Goal: Information Seeking & Learning: Learn about a topic

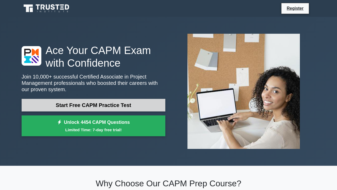
click at [102, 106] on link "Start Free CAPM Practice Test" at bounding box center [94, 105] width 144 height 13
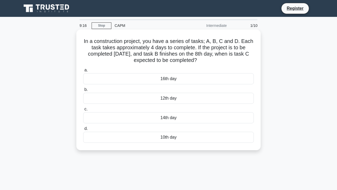
click at [133, 97] on div "12th day" at bounding box center [168, 98] width 171 height 11
click at [83, 91] on input "b. 12th day" at bounding box center [83, 89] width 0 height 3
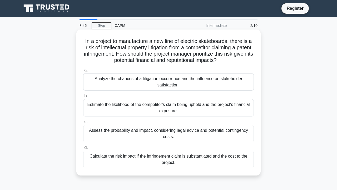
click at [152, 159] on div "Calculate the risk impact if the infringement claim is substantiated and the co…" at bounding box center [168, 159] width 171 height 17
click at [83, 149] on input "d. Calculate the risk impact if the infringement claim is substantiated and the…" at bounding box center [83, 147] width 0 height 3
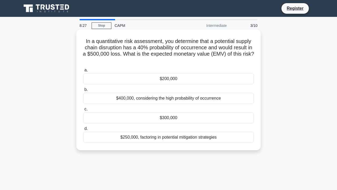
click at [165, 120] on div "$300,000" at bounding box center [168, 117] width 171 height 11
click at [83, 111] on input "c. $300,000" at bounding box center [83, 108] width 0 height 3
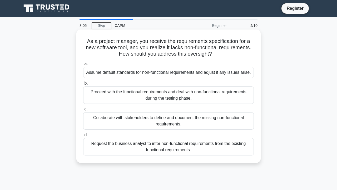
click at [165, 119] on div "Collaborate with stakeholders to define and document the missing non-functional…" at bounding box center [168, 120] width 171 height 17
click at [83, 111] on input "c. Collaborate with stakeholders to define and document the missing non-functio…" at bounding box center [83, 108] width 0 height 3
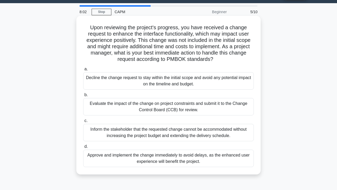
scroll to position [13, 0]
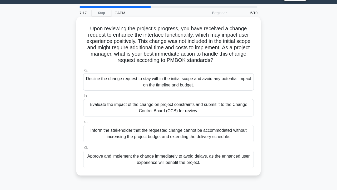
click at [171, 109] on div "Evaluate the impact of the change on project constraints and submit it to the C…" at bounding box center [168, 107] width 171 height 17
click at [83, 98] on input "b. Evaluate the impact of the change on project constraints and submit it to th…" at bounding box center [83, 95] width 0 height 3
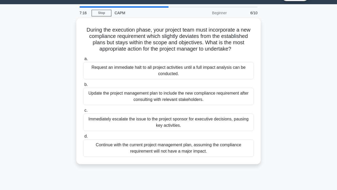
scroll to position [0, 0]
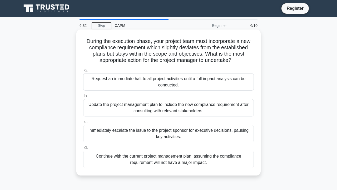
click at [149, 104] on div "Update the project management plan to include the new compliance requirement af…" at bounding box center [168, 107] width 171 height 17
click at [83, 98] on input "b. Update the project management plan to include the new compliance requirement…" at bounding box center [83, 95] width 0 height 3
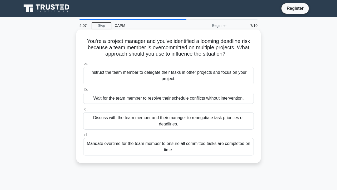
click at [135, 120] on div "Discuss with the team member and their manager to renegotiate task priorities o…" at bounding box center [168, 120] width 171 height 17
click at [83, 111] on input "c. Discuss with the team member and their manager to renegotiate task prioritie…" at bounding box center [83, 108] width 0 height 3
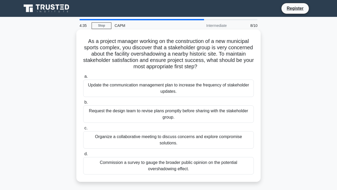
click at [148, 136] on div "Organize a collaborative meeting to discuss concerns and explore compromise sol…" at bounding box center [168, 139] width 171 height 17
click at [83, 130] on input "c. Organize a collaborative meeting to discuss concerns and explore compromise …" at bounding box center [83, 127] width 0 height 3
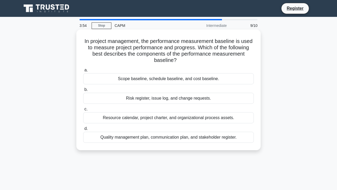
click at [179, 99] on div "Risk register, issue log, and change requests." at bounding box center [168, 98] width 171 height 11
click at [83, 91] on input "b. Risk register, issue log, and change requests." at bounding box center [83, 89] width 0 height 3
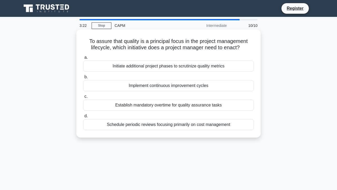
click at [177, 87] on div "Implement continuous improvement cycles" at bounding box center [168, 85] width 171 height 11
click at [83, 79] on input "b. Implement continuous improvement cycles" at bounding box center [83, 76] width 0 height 3
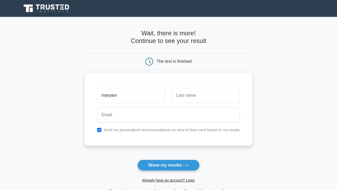
type input "maryam"
click at [191, 93] on input "text" at bounding box center [206, 95] width 68 height 15
type input "eisa"
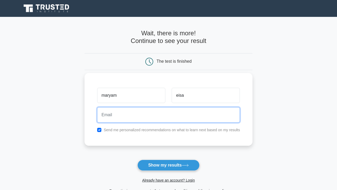
click at [141, 118] on input "email" at bounding box center [168, 114] width 143 height 15
type input "maryamessa18698@gmail.com"
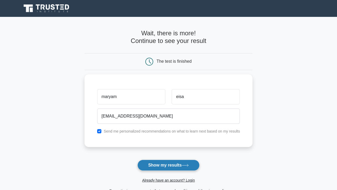
click at [153, 163] on button "Show my results" at bounding box center [168, 165] width 62 height 11
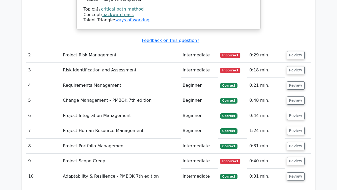
scroll to position [704, 0]
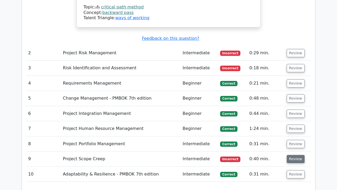
click at [292, 155] on button "Review" at bounding box center [296, 159] width 18 height 8
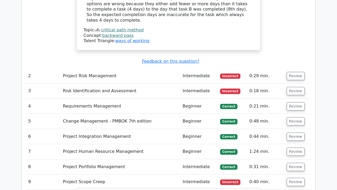
scroll to position [683, 0]
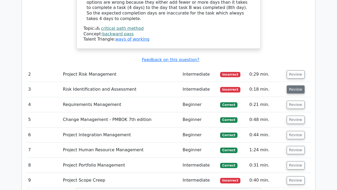
click at [290, 85] on button "Review" at bounding box center [296, 89] width 18 height 8
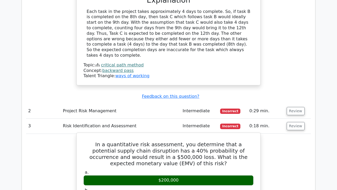
scroll to position [646, 0]
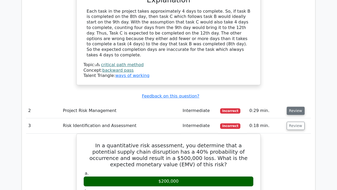
click at [292, 107] on button "Review" at bounding box center [296, 111] width 18 height 8
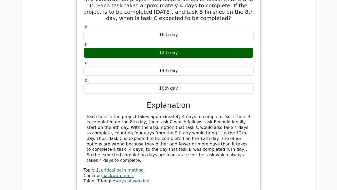
scroll to position [496, 0]
